Goal: Find specific page/section: Find specific page/section

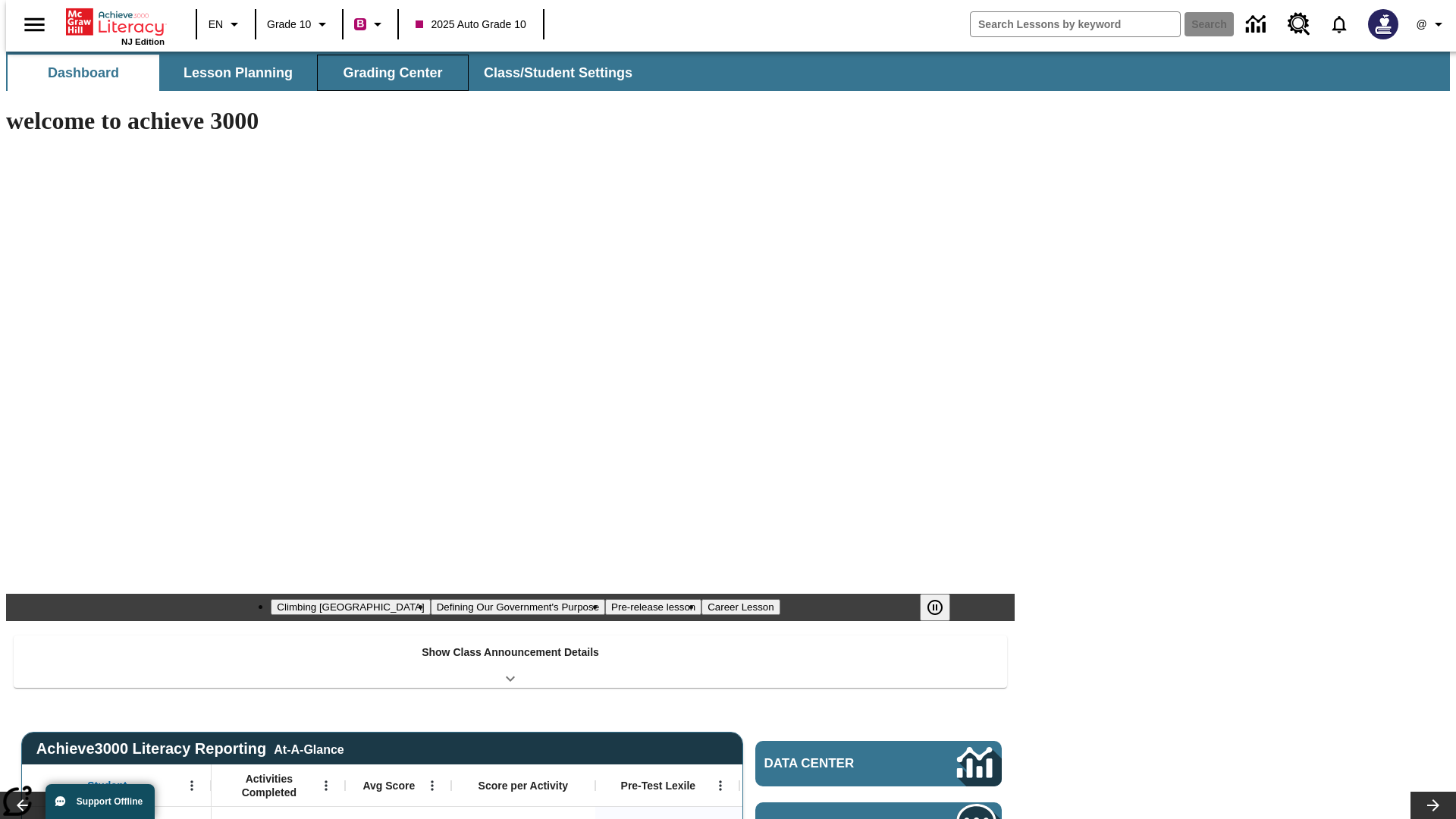
click at [387, 73] on button "Grading Center" at bounding box center [392, 72] width 151 height 36
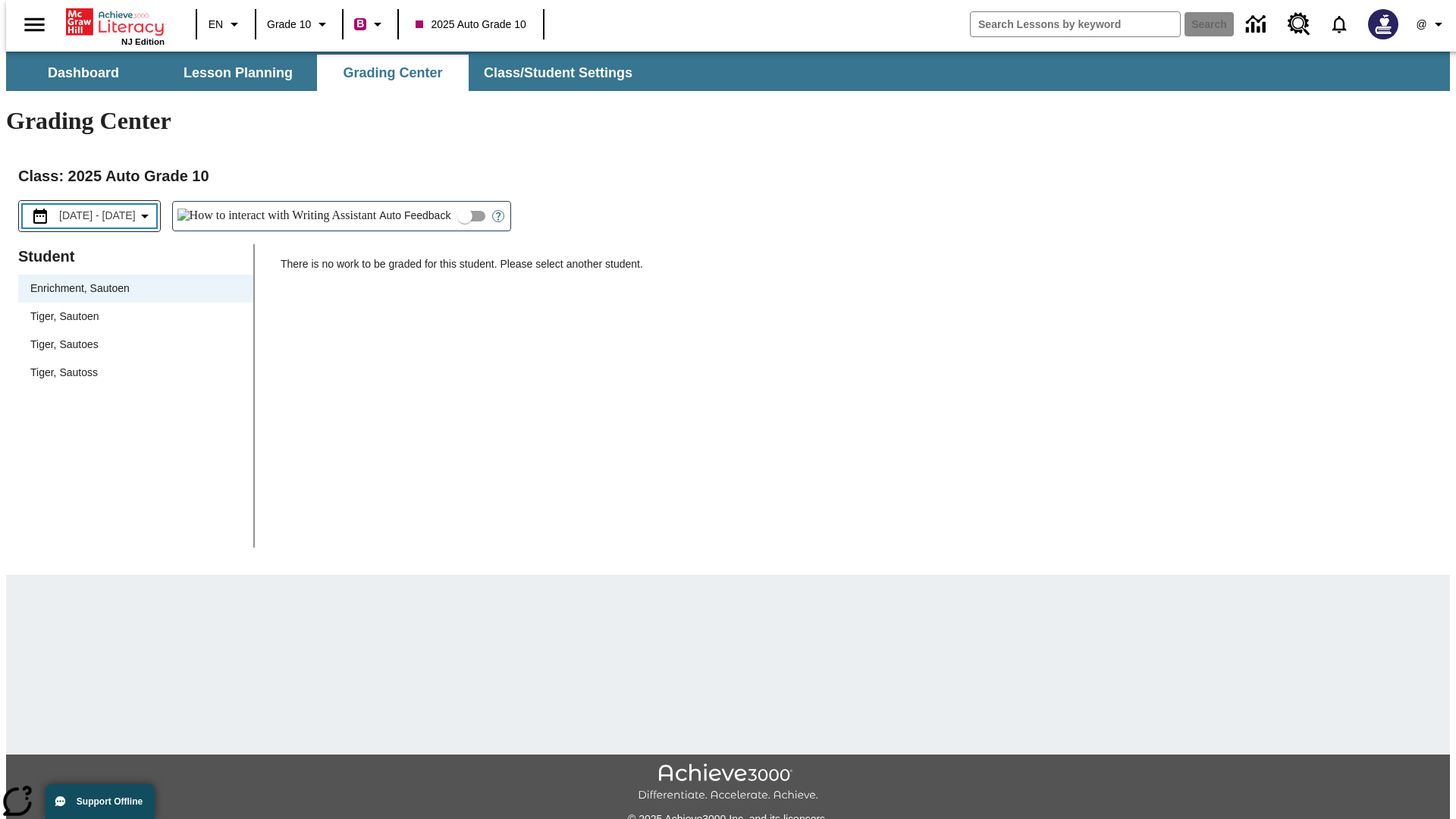
click at [110, 208] on span "[DATE] - [DATE]" at bounding box center [98, 216] width 76 height 16
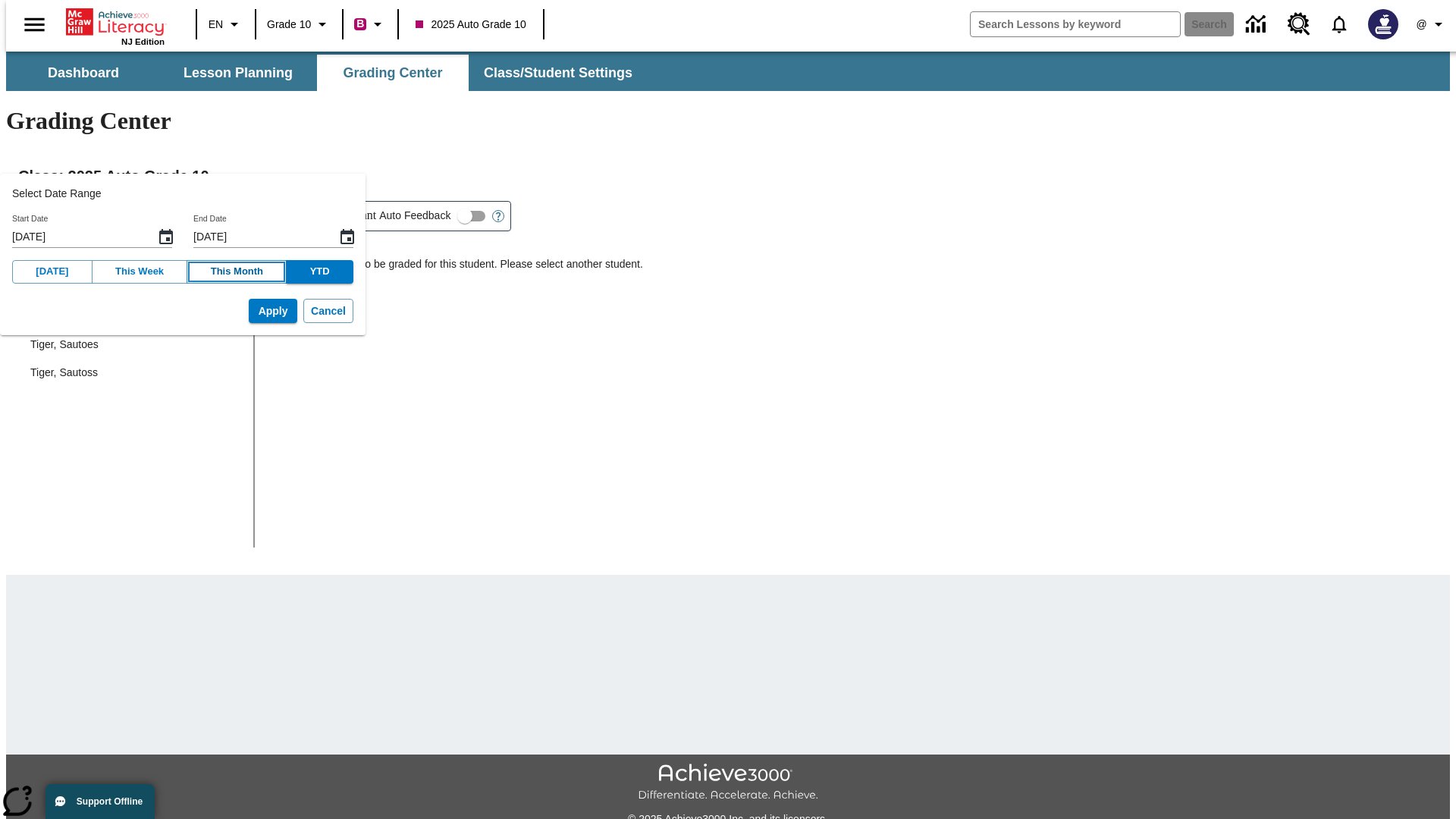
click at [220, 272] on button "This Month" at bounding box center [236, 272] width 100 height 23
type input "[DATE]"
click at [249, 311] on button "Apply" at bounding box center [274, 312] width 49 height 25
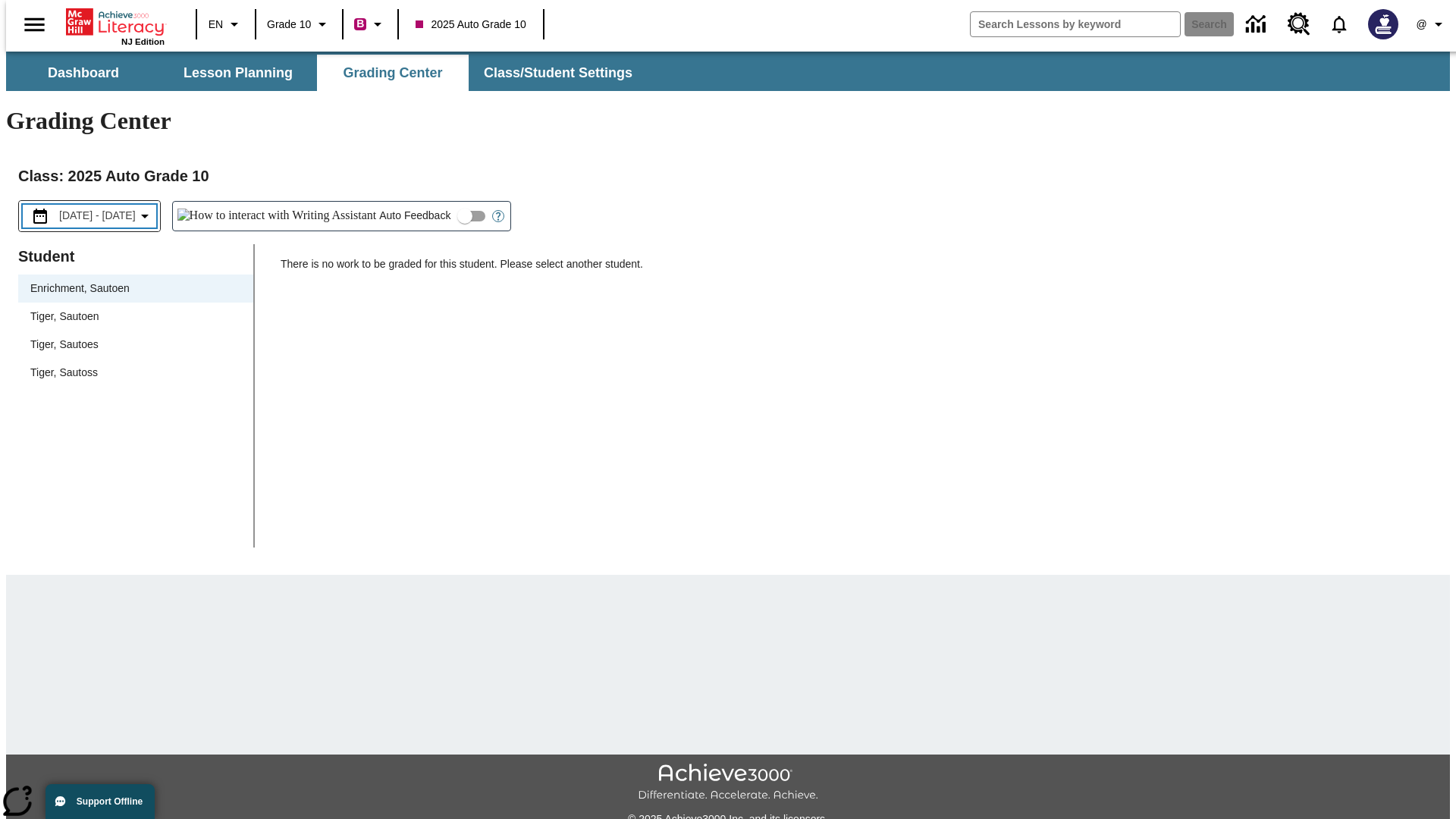
click at [113, 208] on span "[DATE] - [DATE]" at bounding box center [98, 216] width 76 height 16
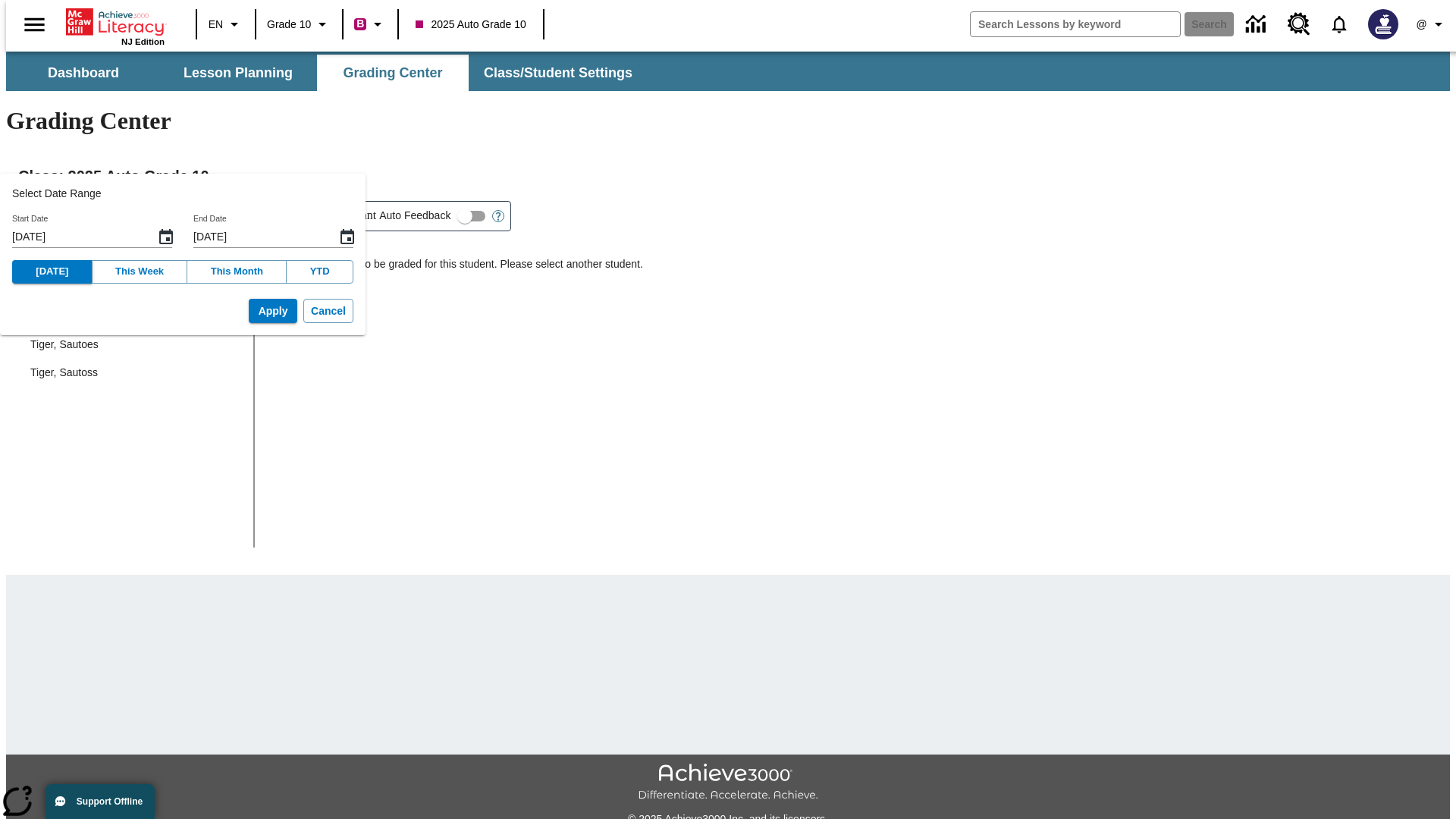
type input "[DATE]"
click at [249, 311] on button "Apply" at bounding box center [274, 312] width 49 height 25
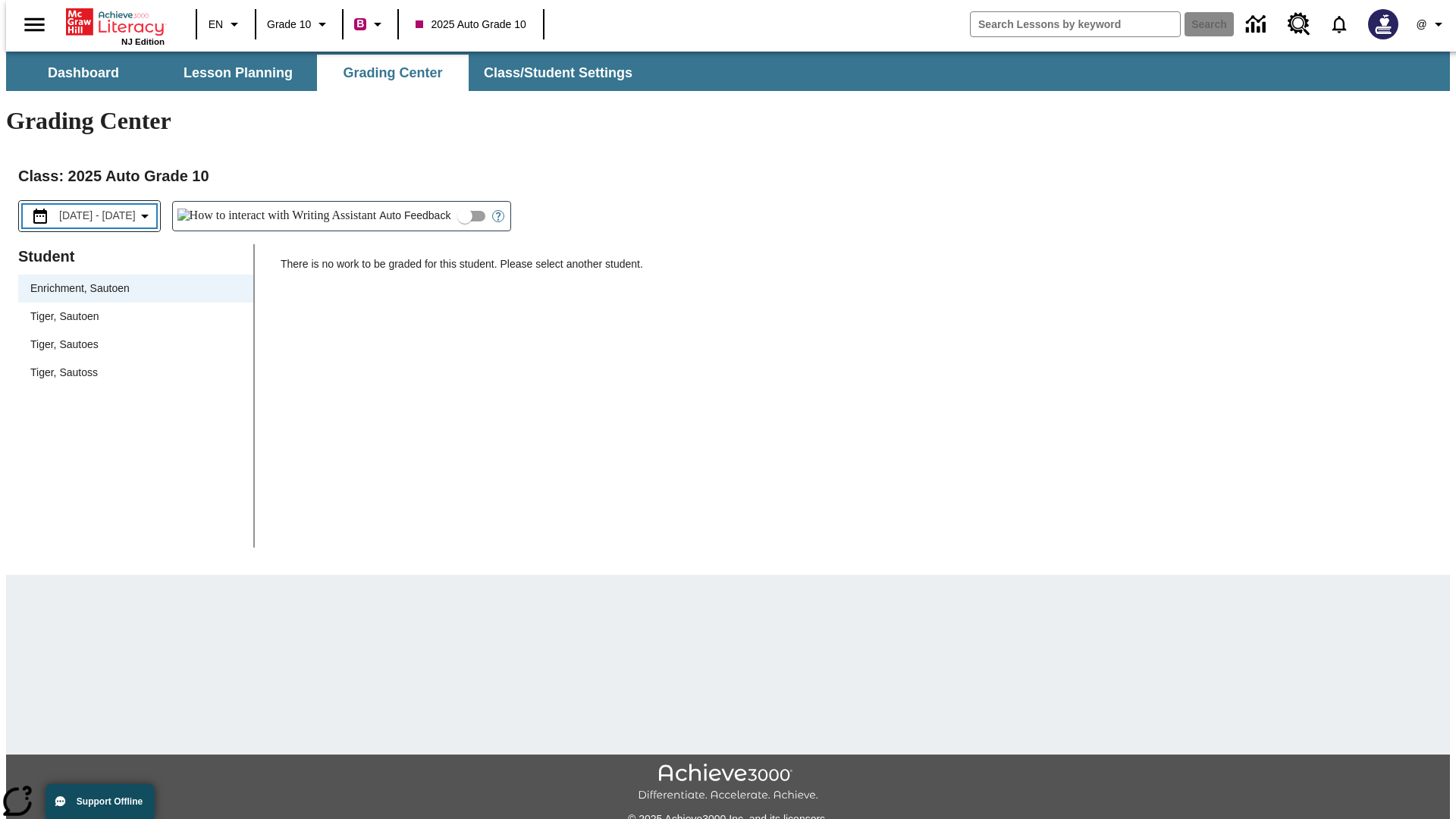
click at [117, 208] on span "[DATE] - [DATE]" at bounding box center [98, 216] width 76 height 16
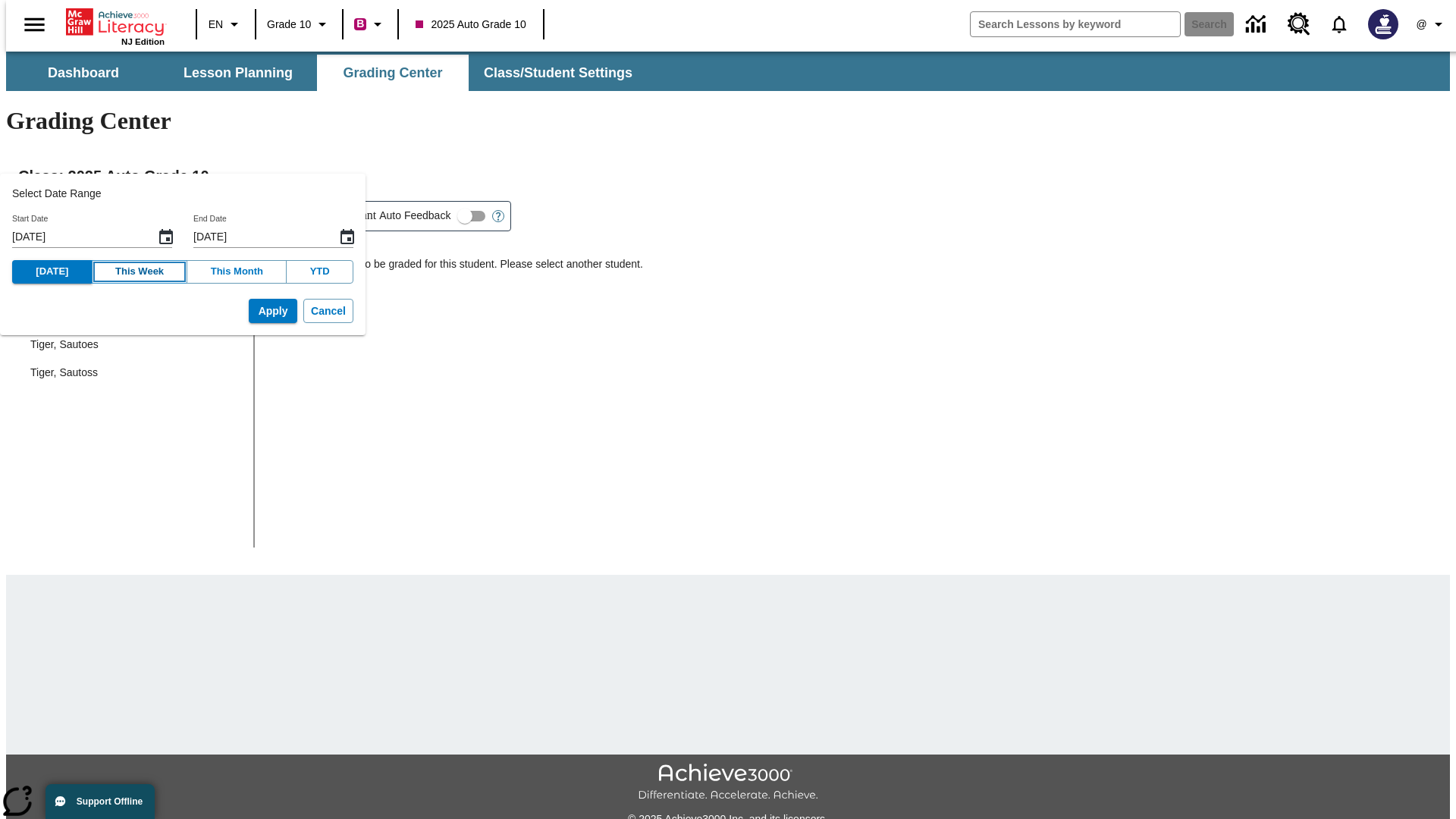
click at [128, 272] on button "This Week" at bounding box center [140, 272] width 97 height 23
type input "[DATE]"
click at [249, 311] on button "Apply" at bounding box center [274, 312] width 49 height 25
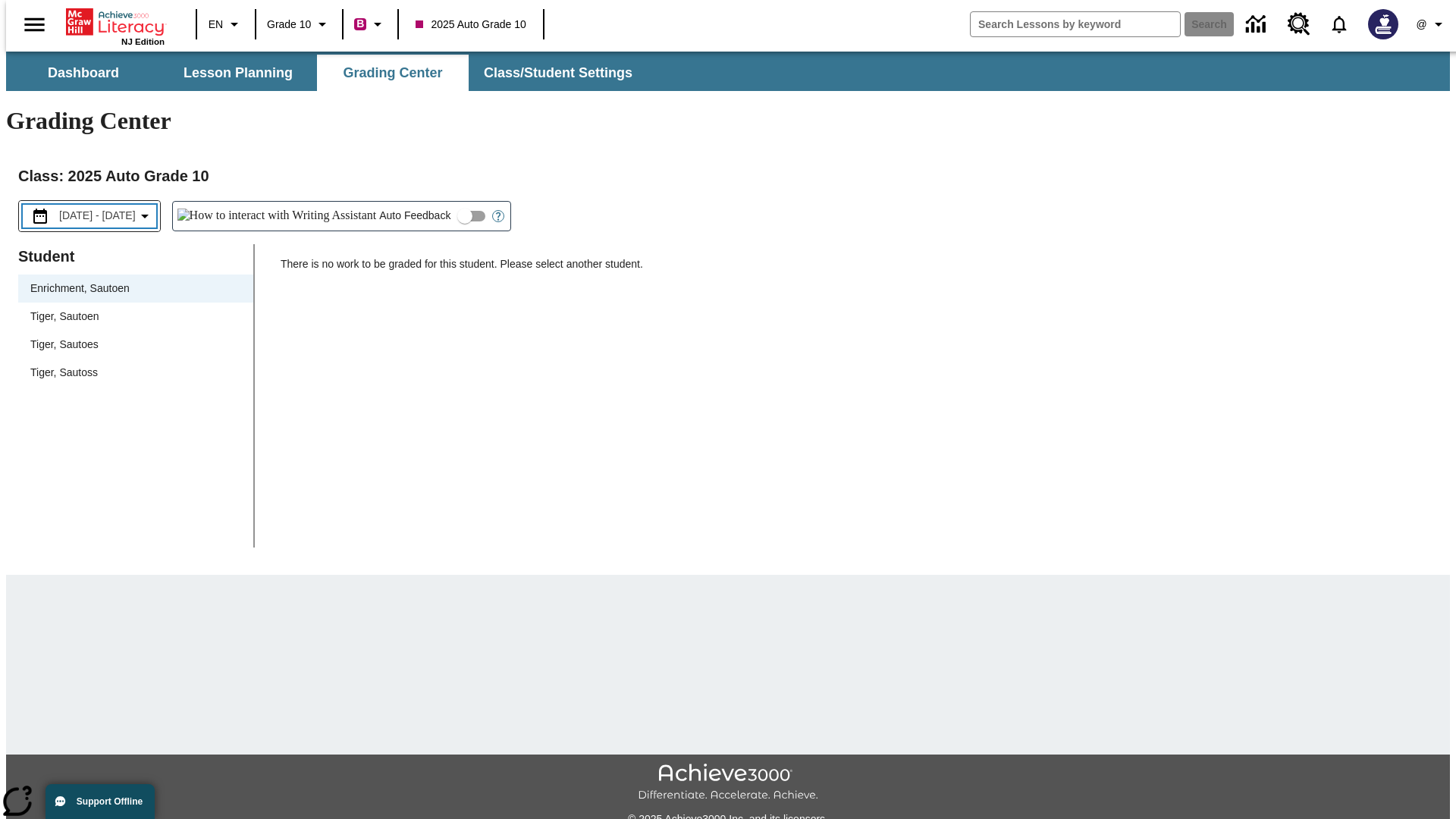
click at [117, 208] on span "[DATE] - [DATE]" at bounding box center [98, 216] width 76 height 16
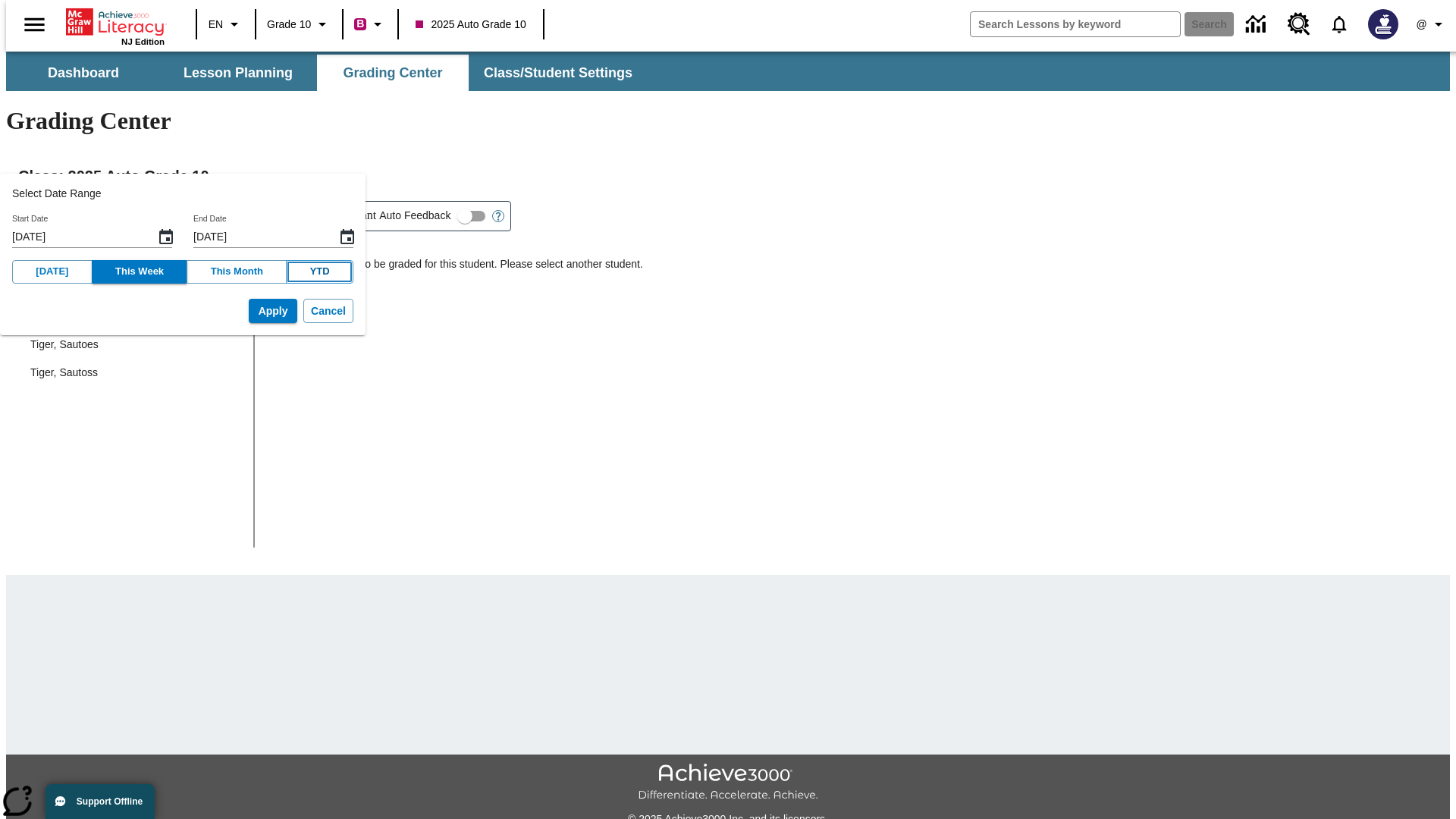
click at [298, 272] on button "YTD" at bounding box center [320, 272] width 67 height 23
type input "[DATE]"
click at [249, 311] on button "Apply" at bounding box center [274, 312] width 49 height 25
